Goal: Register for event/course

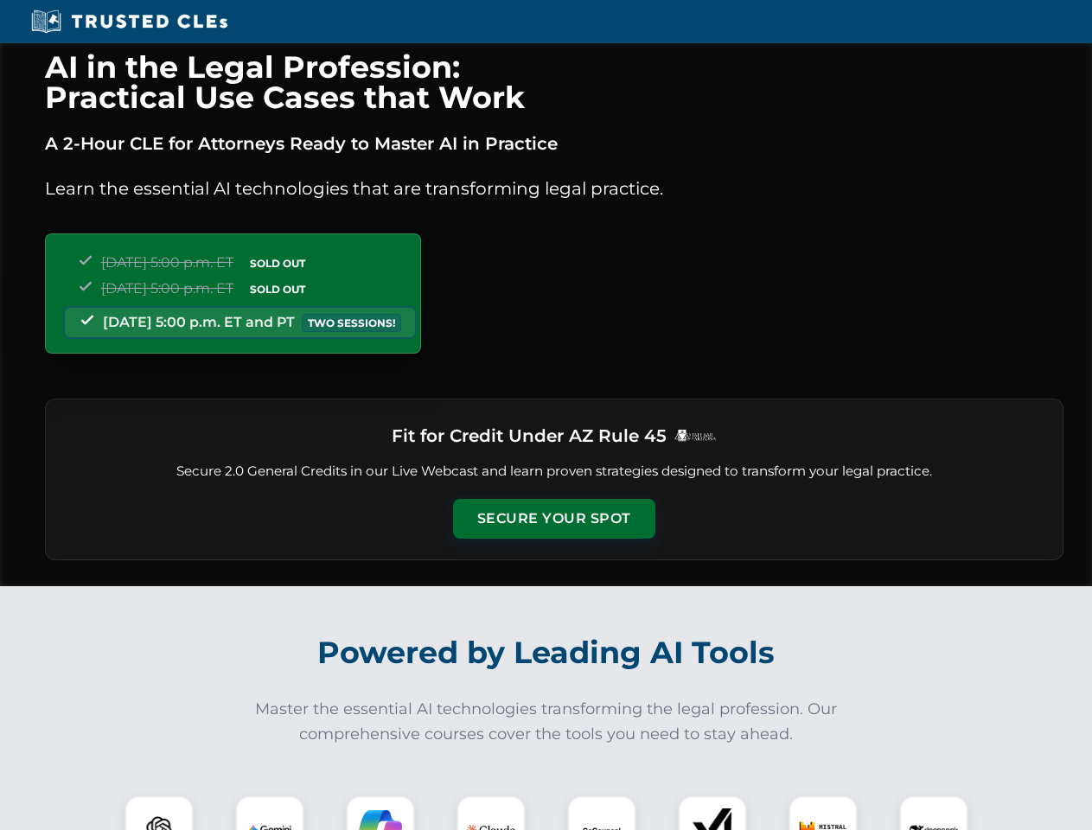
click at [554, 519] on button "Secure Your Spot" at bounding box center [554, 519] width 202 height 40
click at [159, 813] on img at bounding box center [159, 830] width 50 height 50
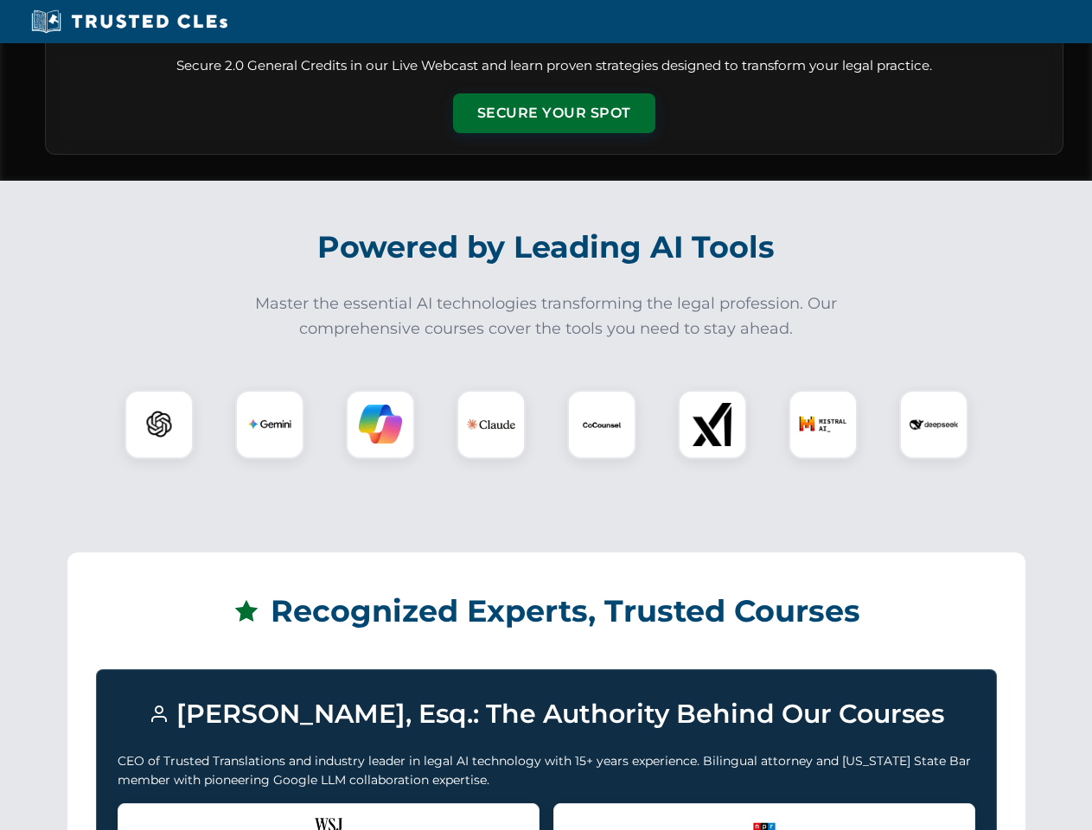
click at [270, 813] on div "Recognized by the WSJ [PERSON_NAME] was featured for his expertise in AI legal …" at bounding box center [329, 838] width 422 height 69
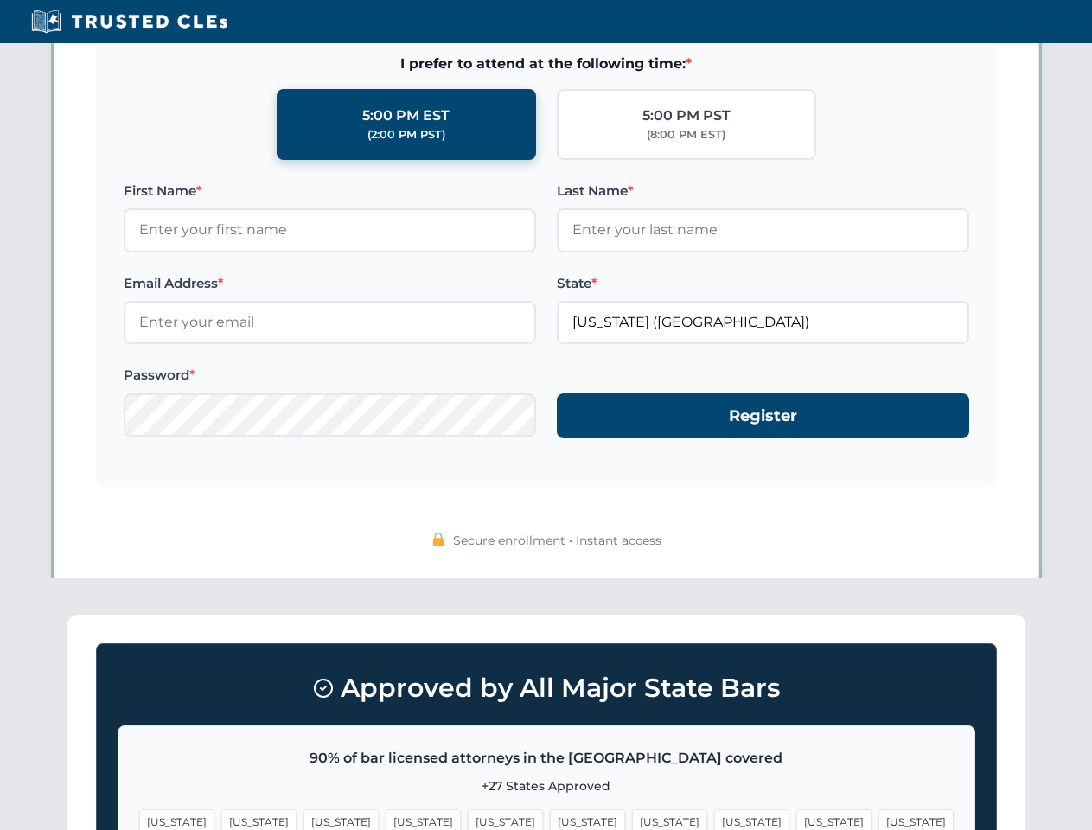
click at [632, 813] on span "[US_STATE]" at bounding box center [669, 822] width 75 height 25
click at [797, 813] on span "[US_STATE]" at bounding box center [834, 822] width 75 height 25
